Goal: Communication & Community: Participate in discussion

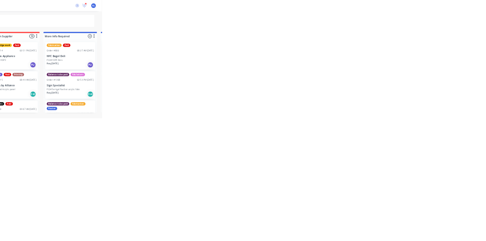
scroll to position [71, 0]
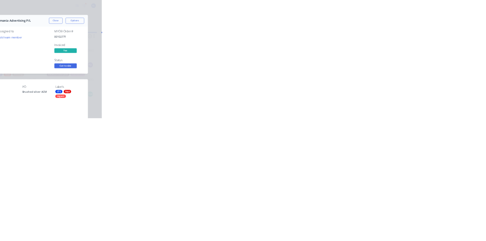
click at [79, 63] on div "Collaborate" at bounding box center [64, 66] width 30 height 7
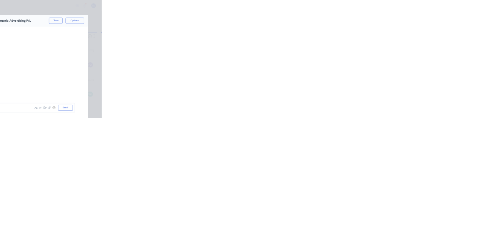
click at [197, 138] on div at bounding box center [169, 161] width 55 height 50
click at [406, 37] on button "Close" at bounding box center [393, 42] width 28 height 12
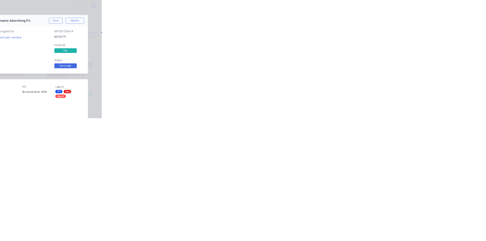
click at [79, 66] on div "Collaborate" at bounding box center [64, 66] width 30 height 7
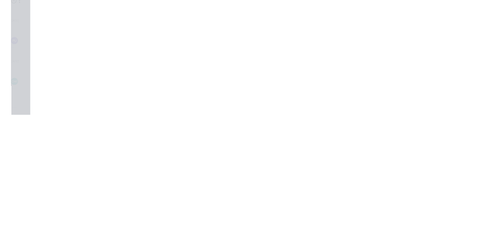
click at [342, 224] on div at bounding box center [244, 220] width 195 height 8
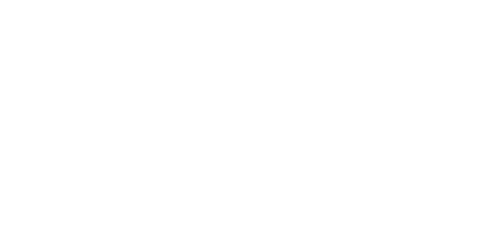
click at [427, 225] on button "Send" at bounding box center [412, 219] width 30 height 11
click at [406, 44] on button "Close" at bounding box center [393, 42] width 28 height 12
click at [101, 61] on button "Collaborate" at bounding box center [64, 66] width 72 height 19
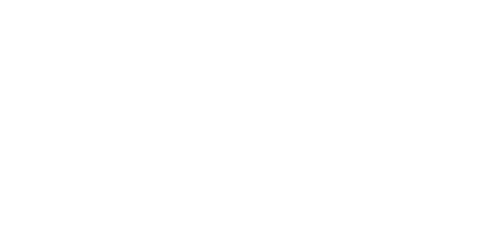
click at [406, 43] on button "Close" at bounding box center [393, 42] width 28 height 12
click at [79, 67] on div "Collaborate" at bounding box center [64, 66] width 30 height 7
